Goal: Information Seeking & Learning: Check status

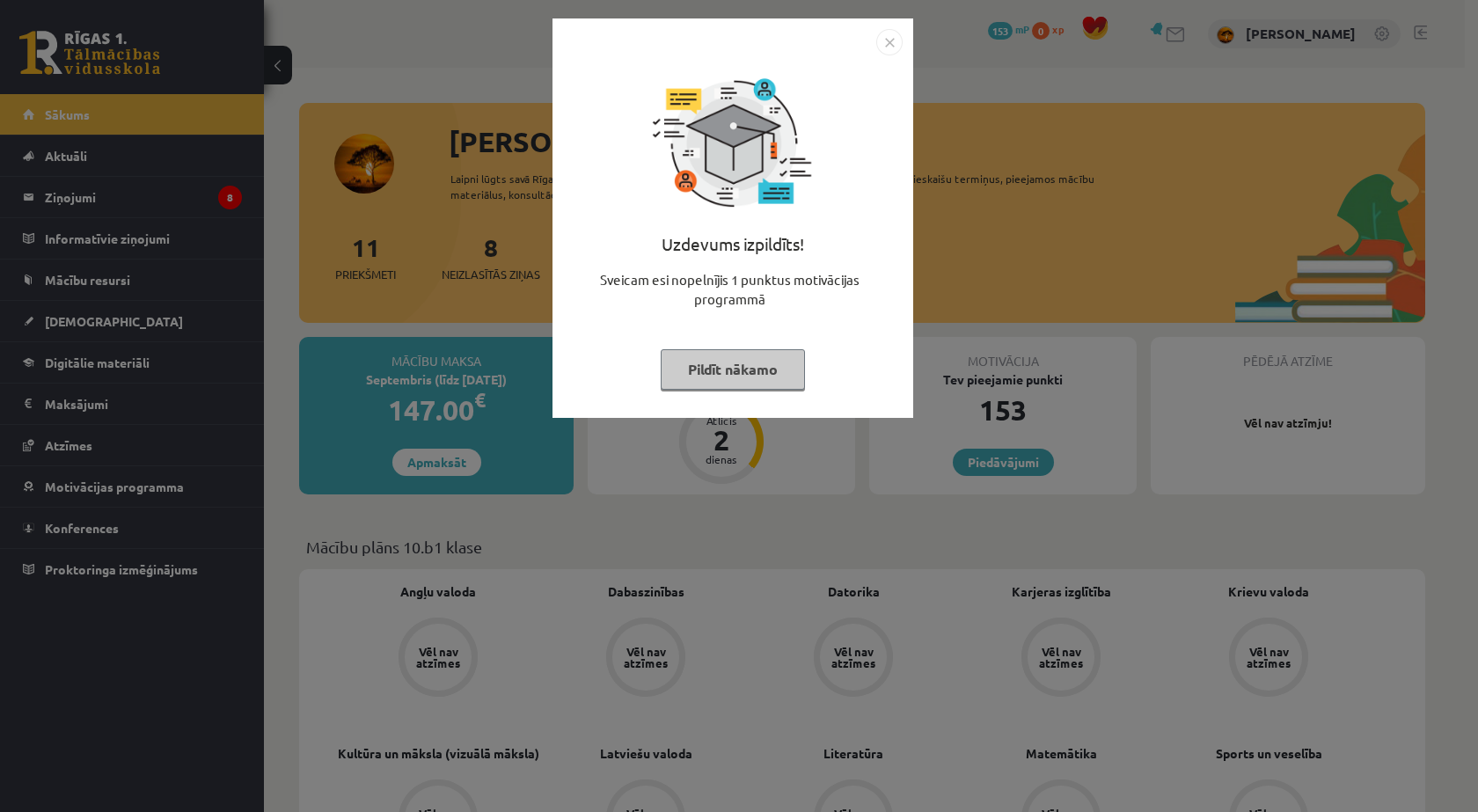
click at [747, 379] on button "Pildīt nākamo" at bounding box center [733, 369] width 144 height 41
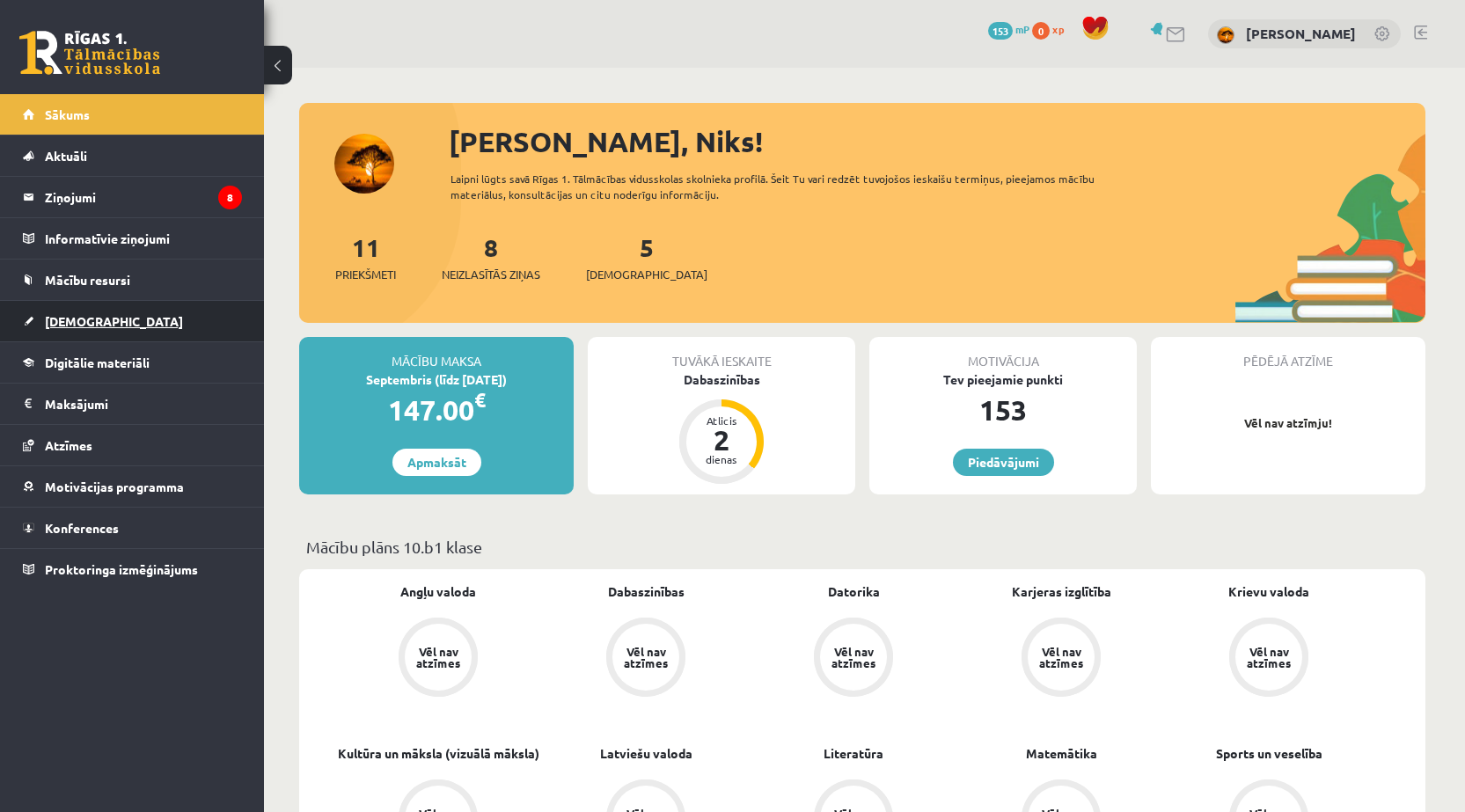
click at [96, 320] on span "[DEMOGRAPHIC_DATA]" at bounding box center [114, 321] width 138 height 16
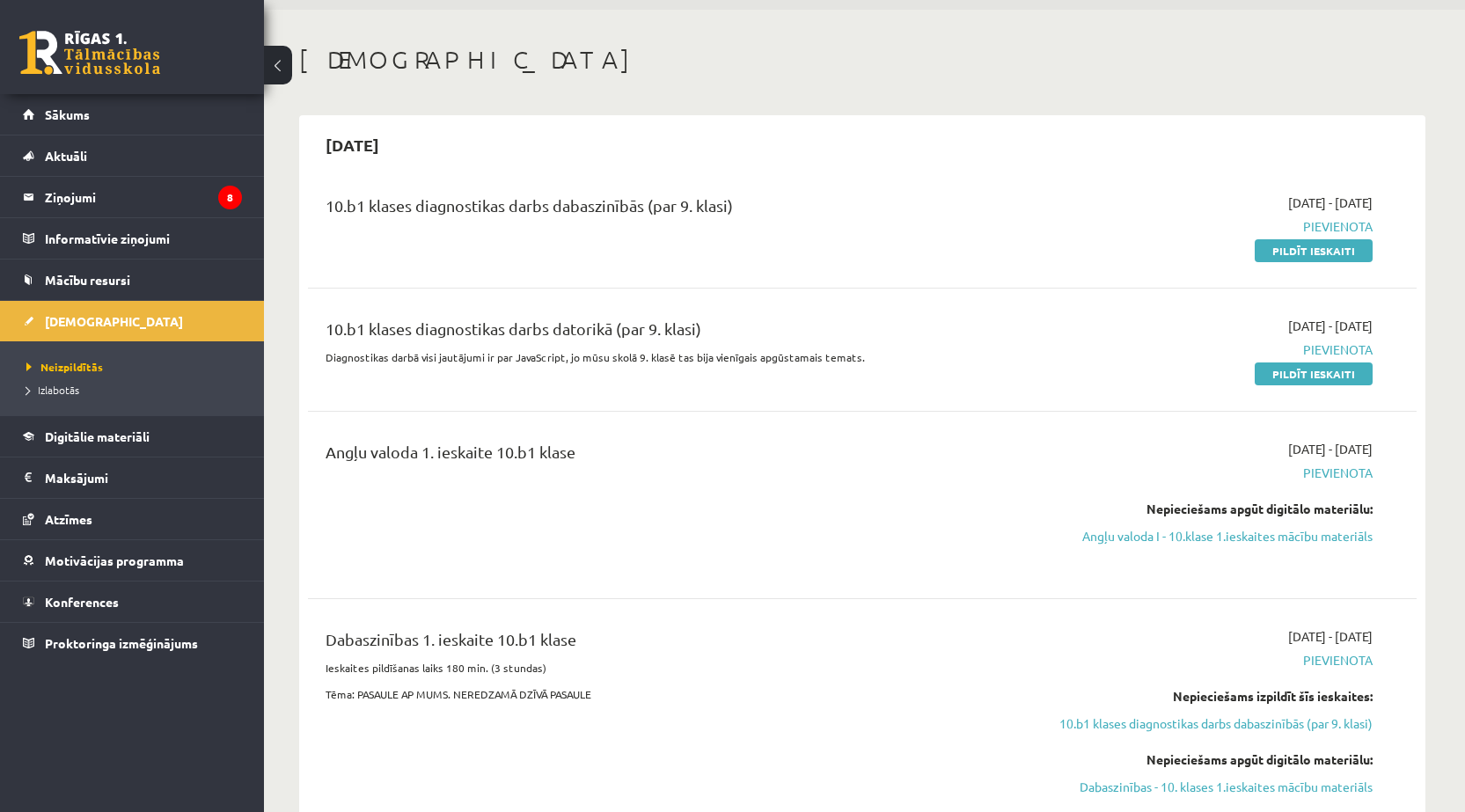
scroll to position [59, 0]
click at [95, 118] on link "Sākums" at bounding box center [132, 114] width 219 height 41
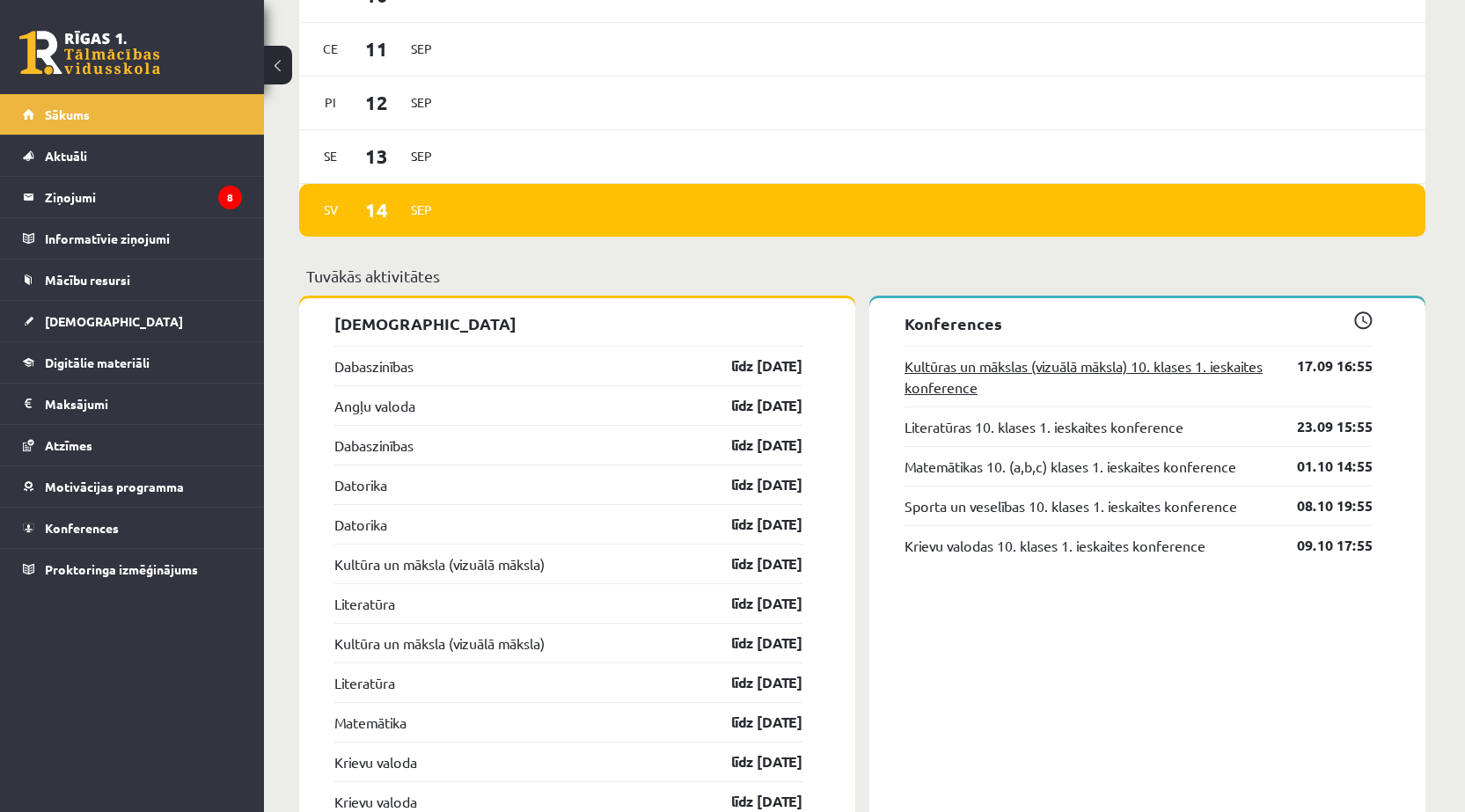
scroll to position [1348, 0]
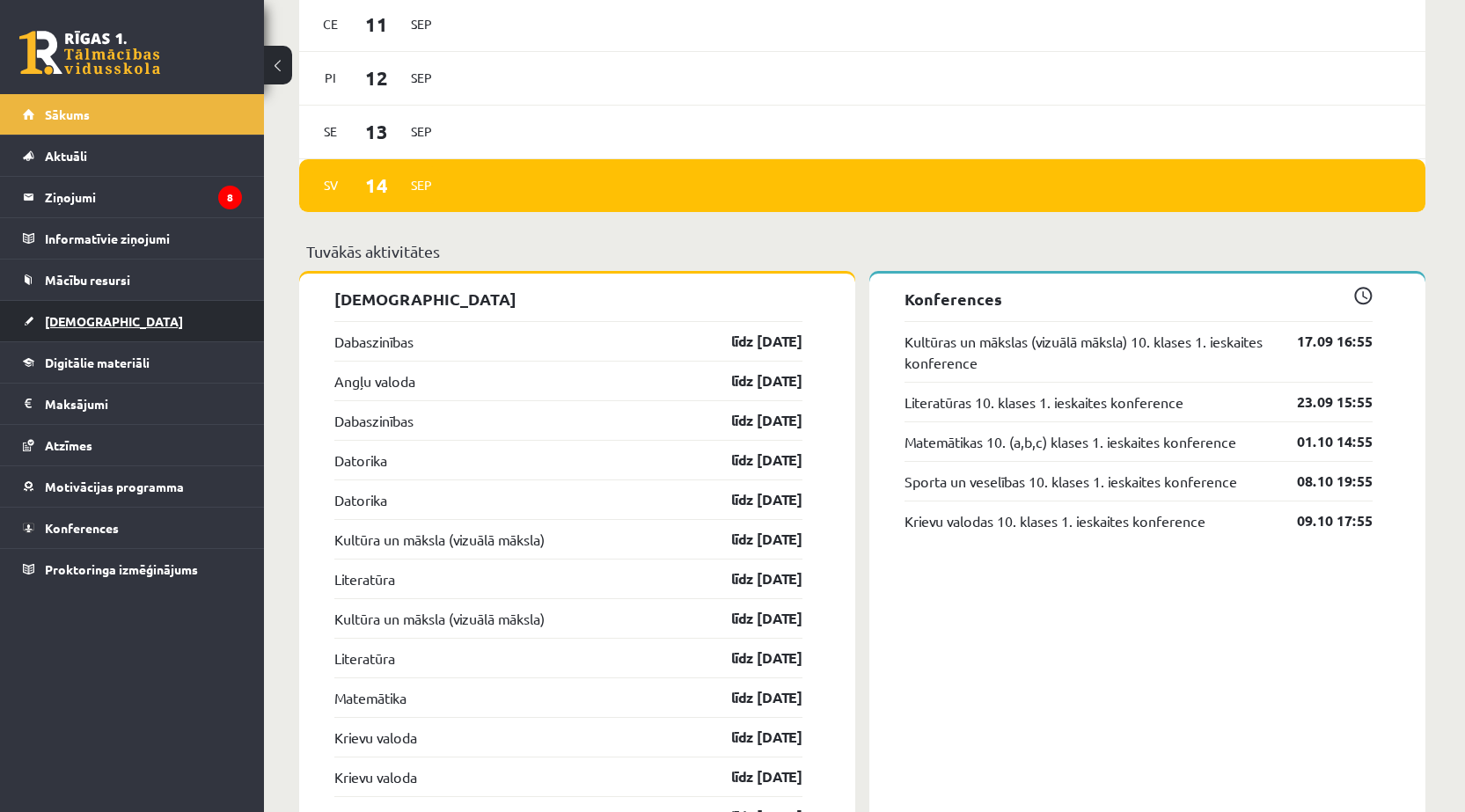
click at [79, 321] on span "[DEMOGRAPHIC_DATA]" at bounding box center [114, 321] width 138 height 16
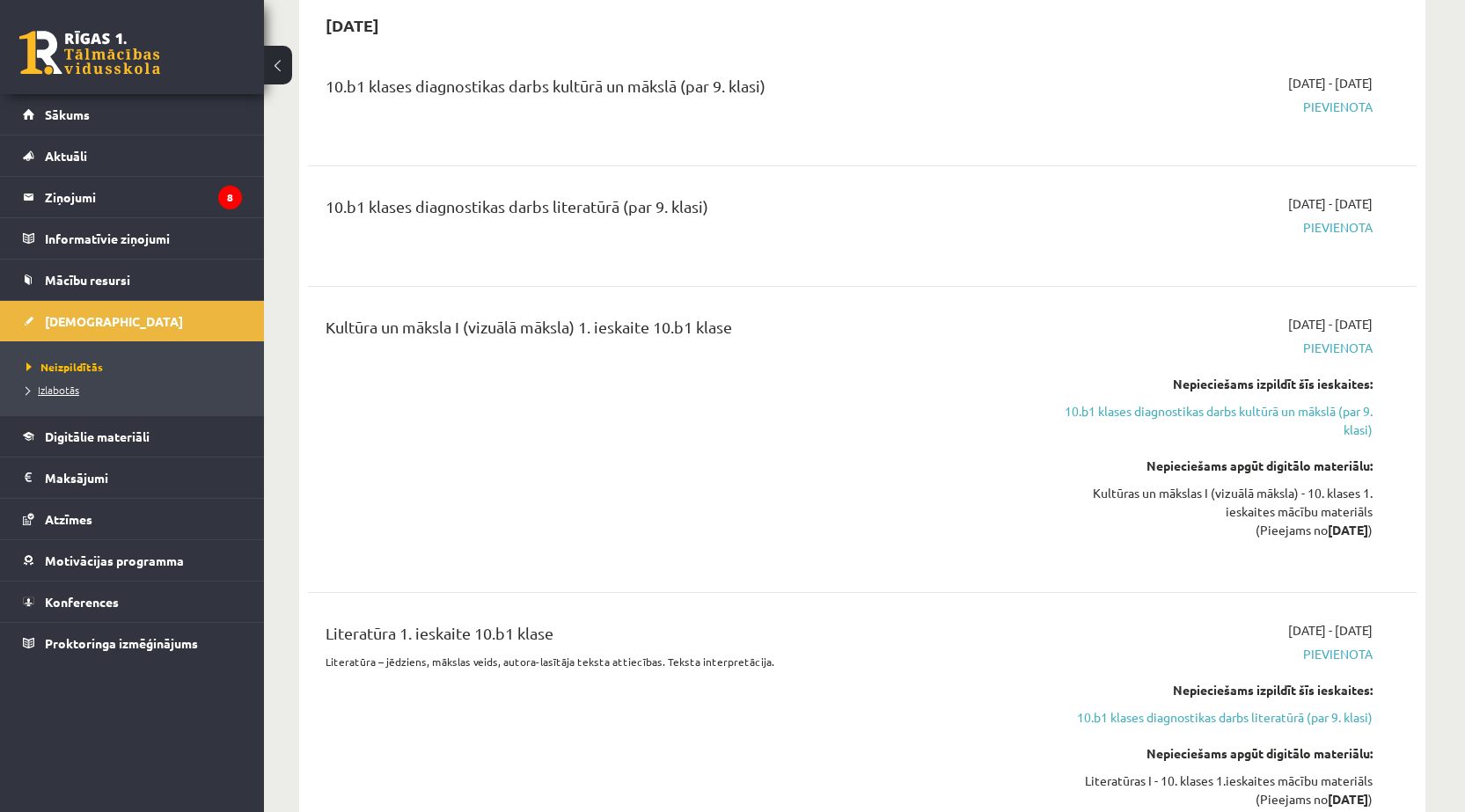
click at [64, 394] on span "Izlabotās" at bounding box center [52, 389] width 53 height 14
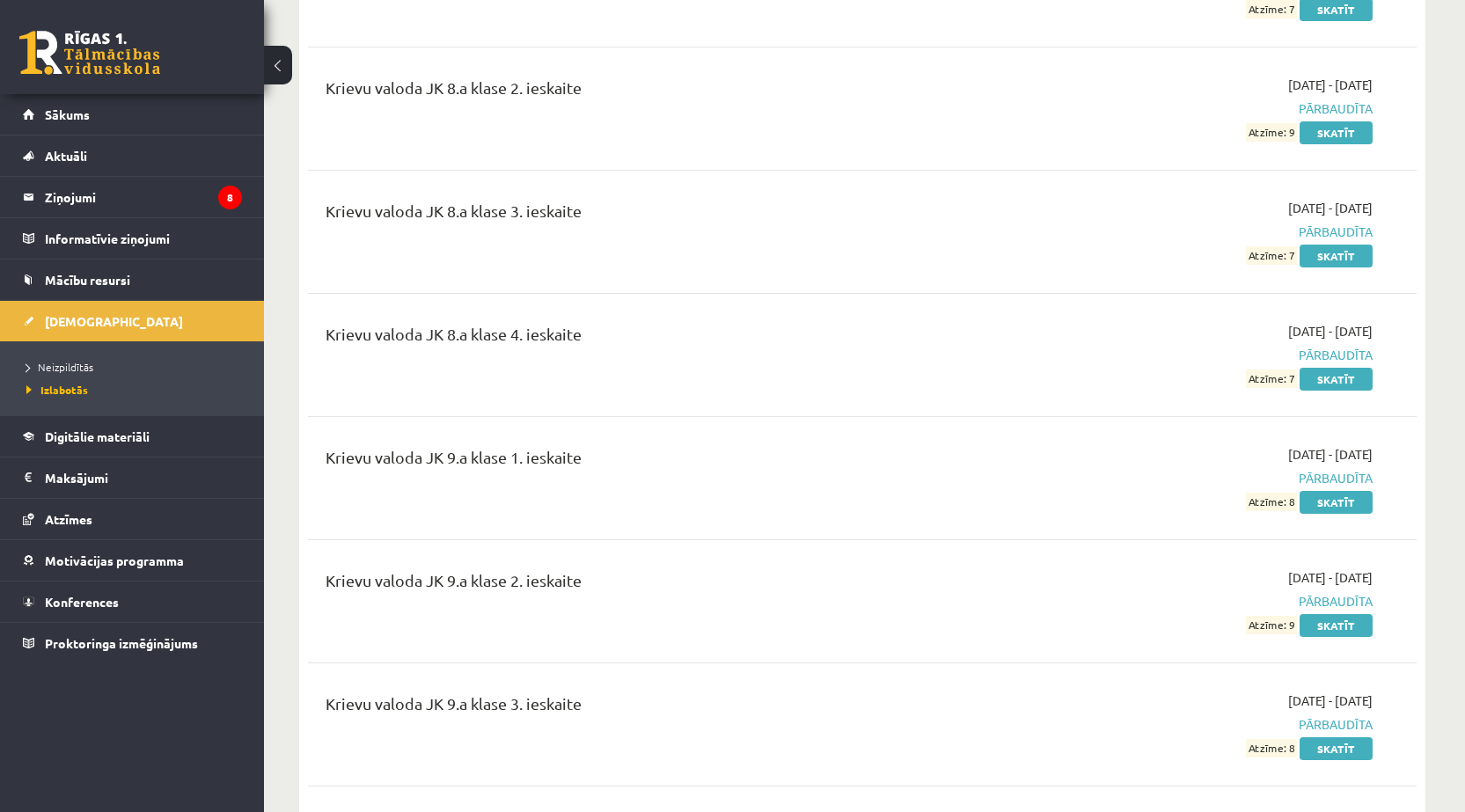
scroll to position [4690, 0]
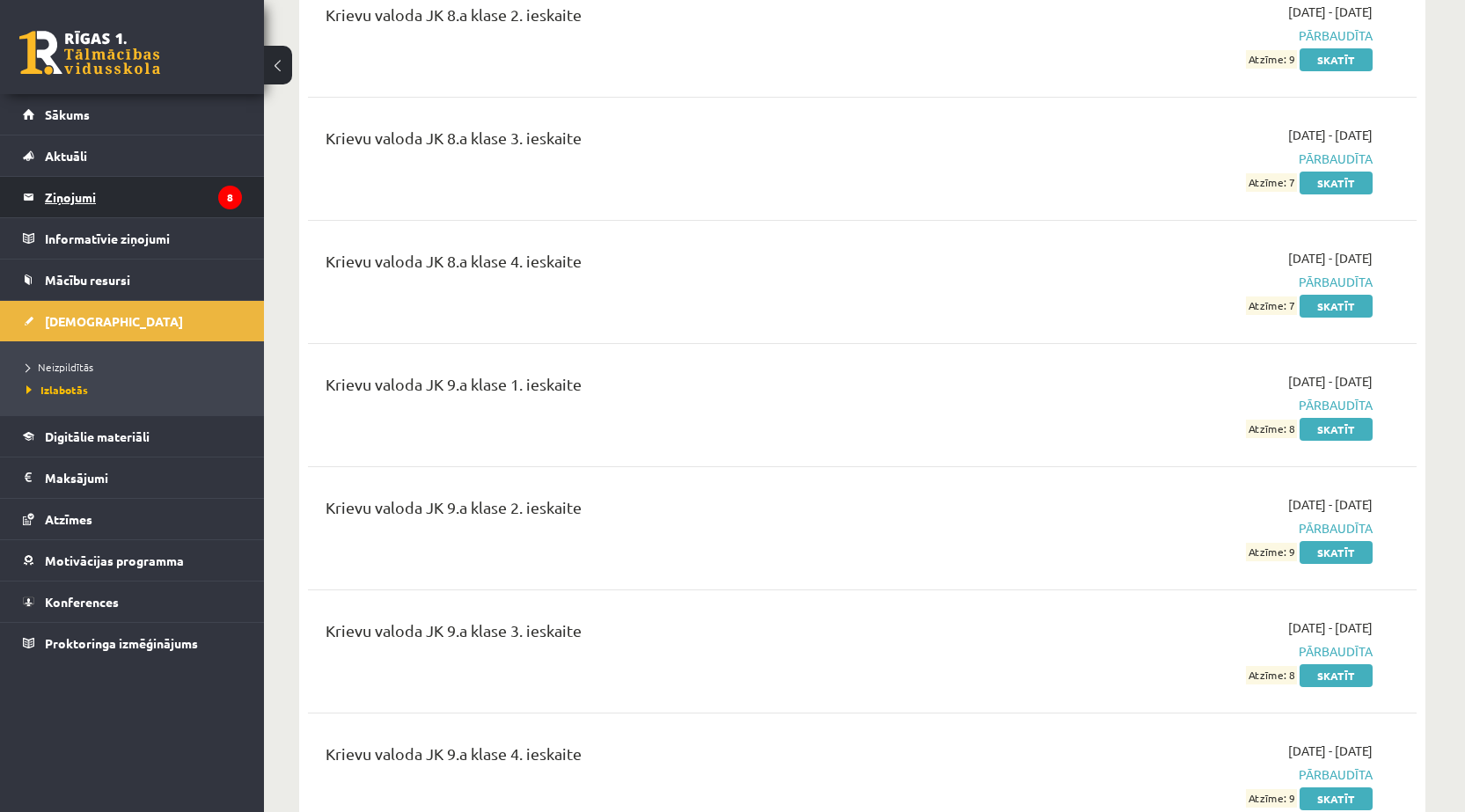
click at [65, 200] on legend "Ziņojumi 8" at bounding box center [143, 196] width 197 height 41
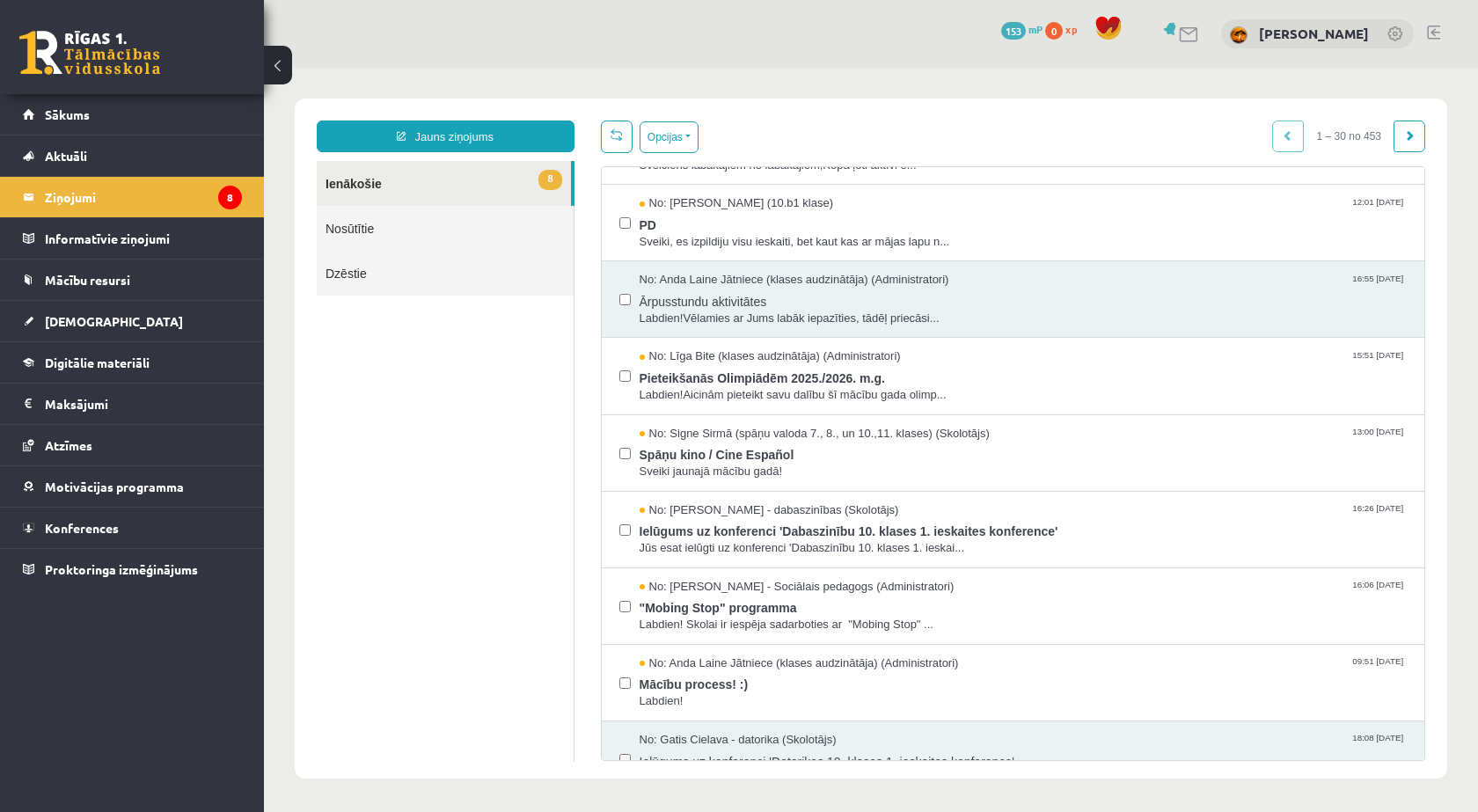
scroll to position [117, 0]
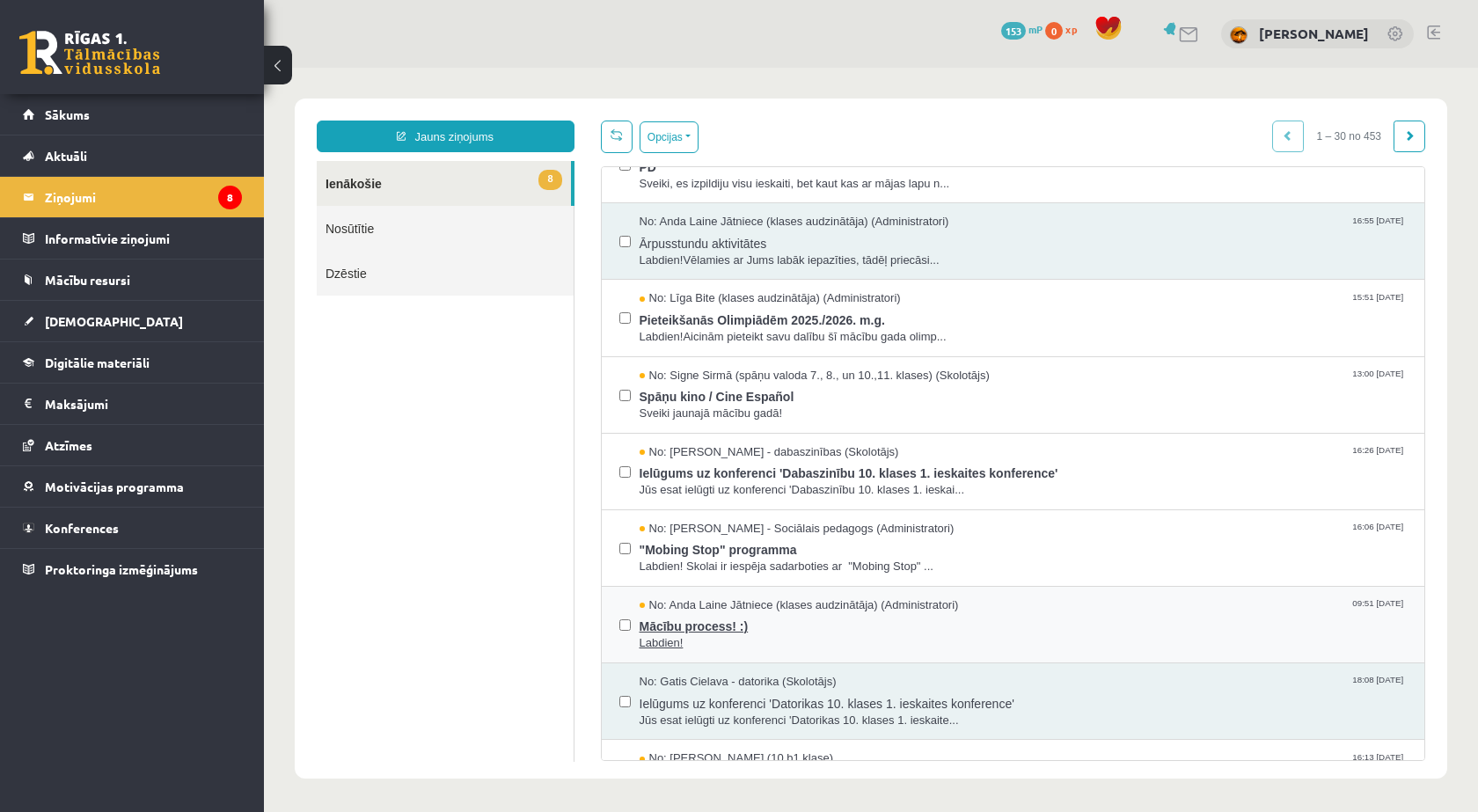
click at [719, 643] on span "Labdien!" at bounding box center [1024, 643] width 768 height 17
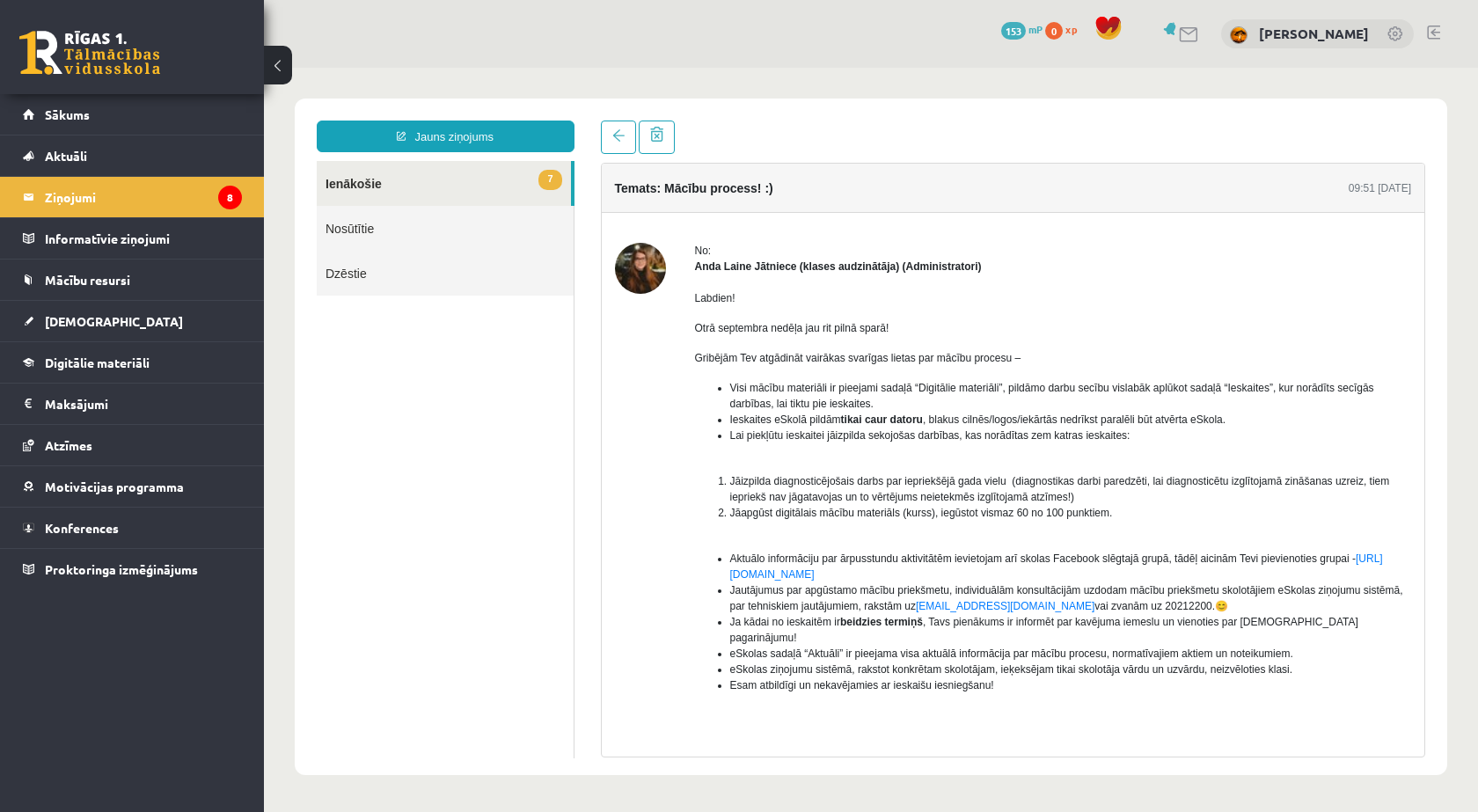
scroll to position [0, 0]
click at [95, 130] on link "Sākums" at bounding box center [132, 114] width 219 height 41
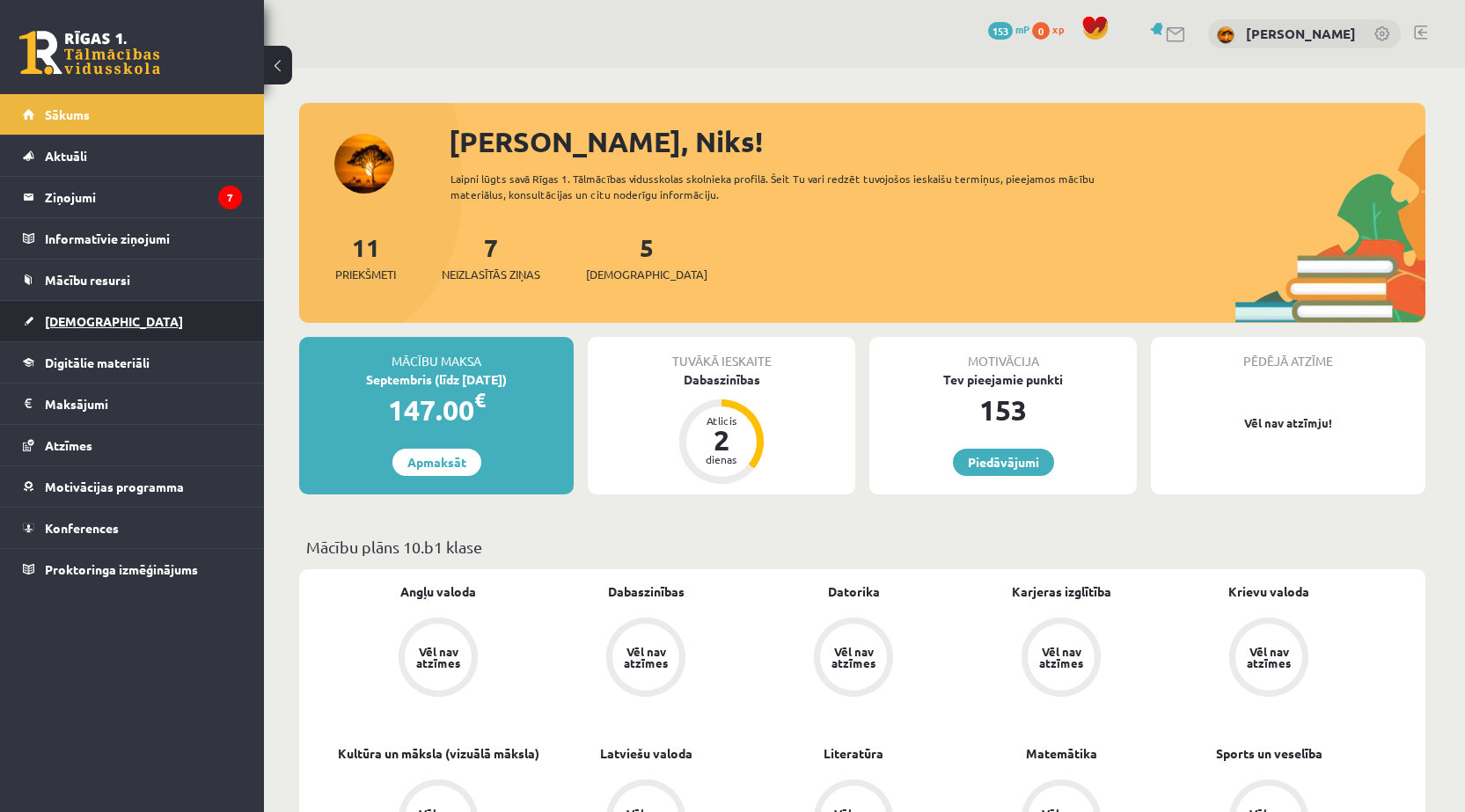
click at [64, 317] on span "[DEMOGRAPHIC_DATA]" at bounding box center [114, 321] width 138 height 16
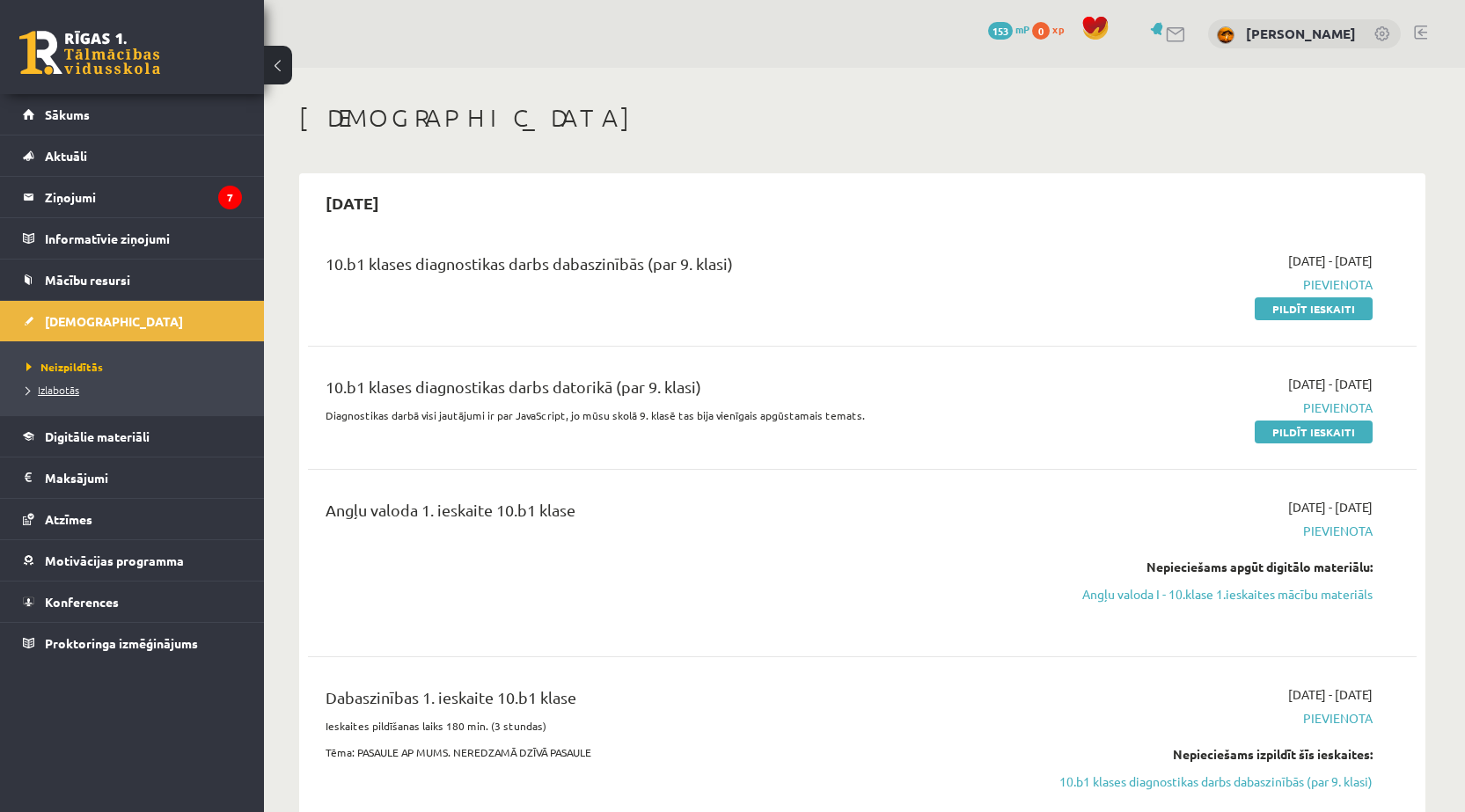
click at [74, 383] on span "Izlabotās" at bounding box center [52, 389] width 53 height 14
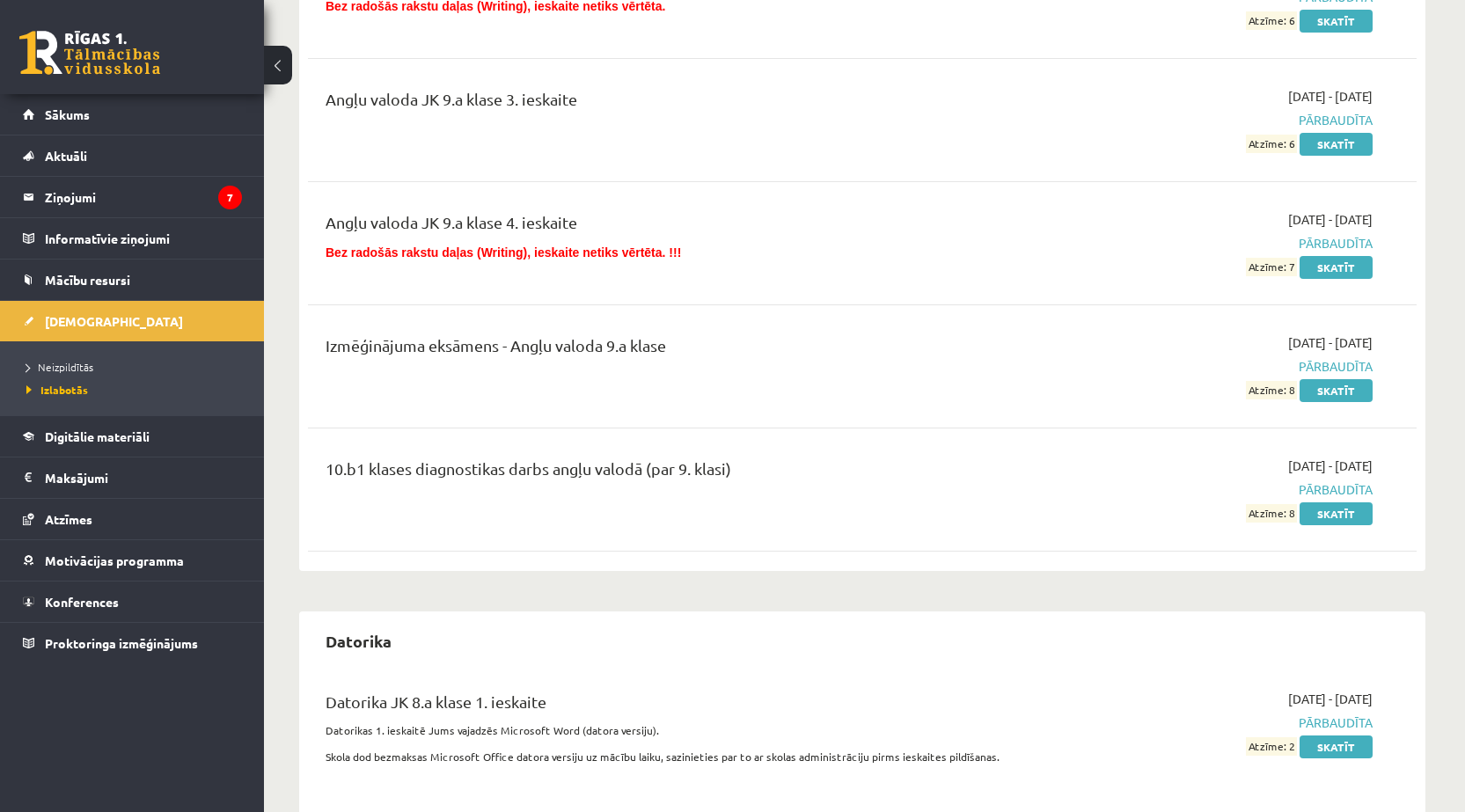
scroll to position [1818, 0]
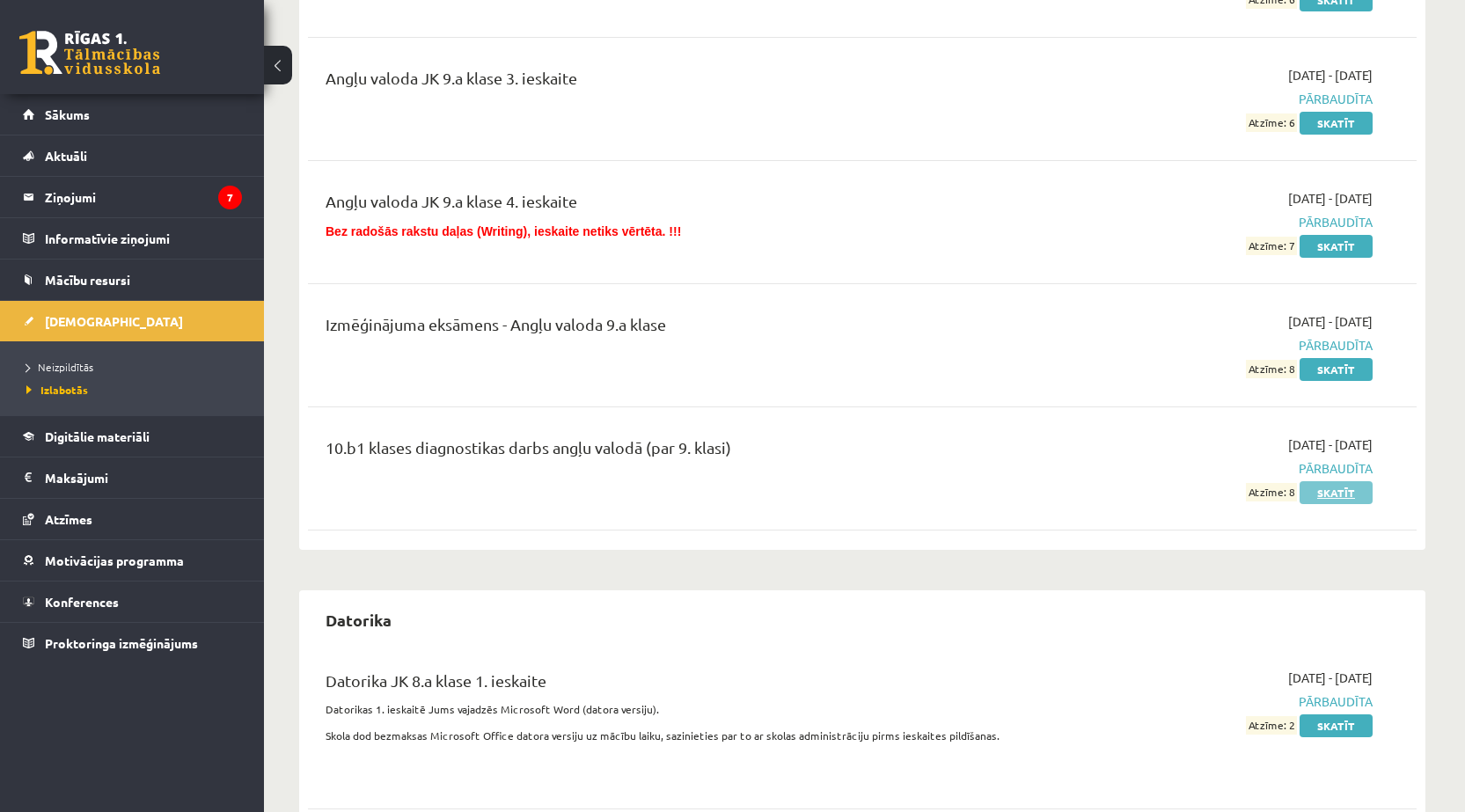
click at [1346, 490] on link "Skatīt" at bounding box center [1335, 492] width 73 height 23
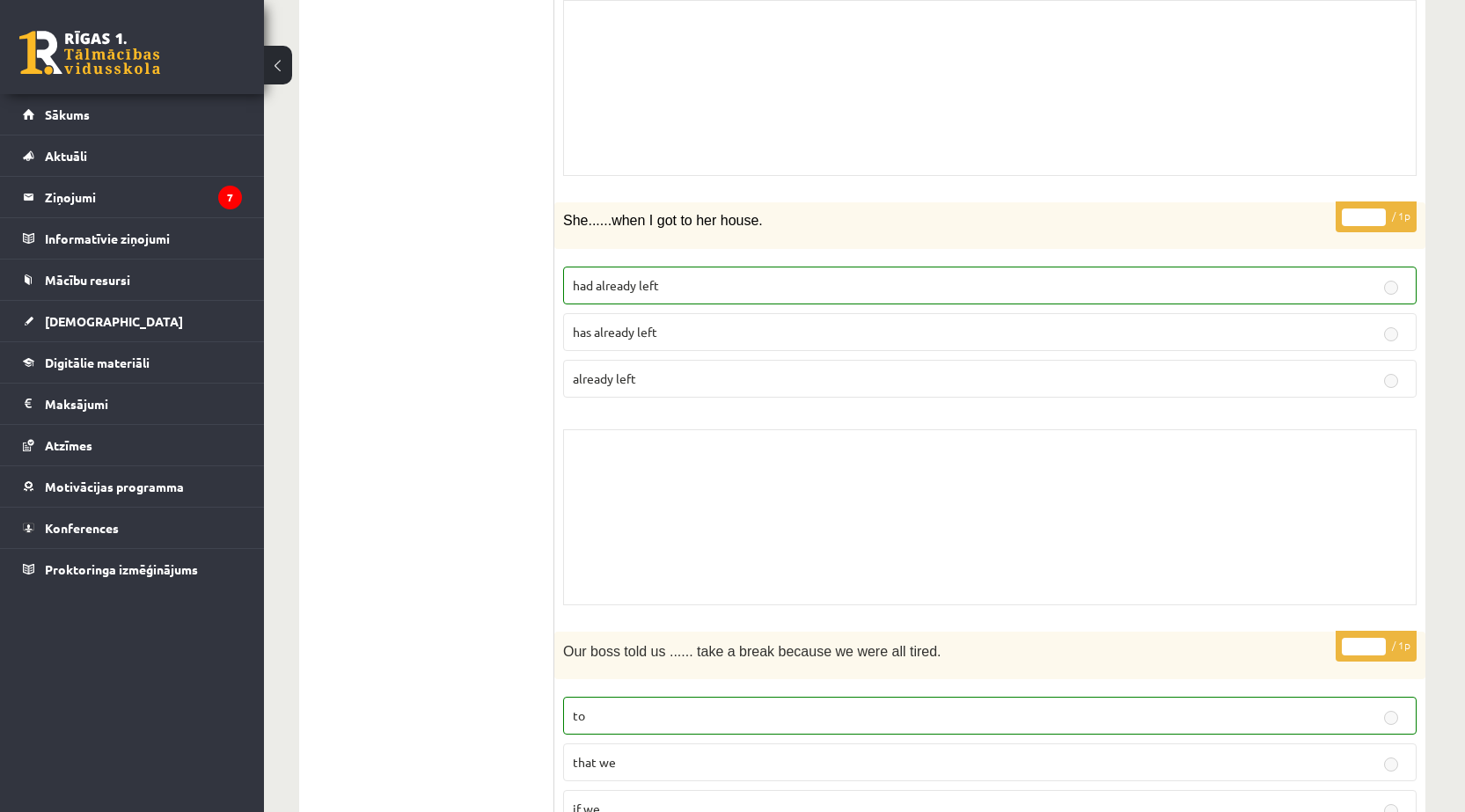
scroll to position [1407, 0]
